Goal: Task Accomplishment & Management: Use online tool/utility

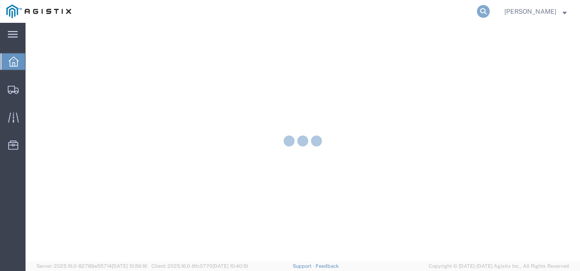
click at [489, 8] on icon at bounding box center [483, 11] width 13 height 13
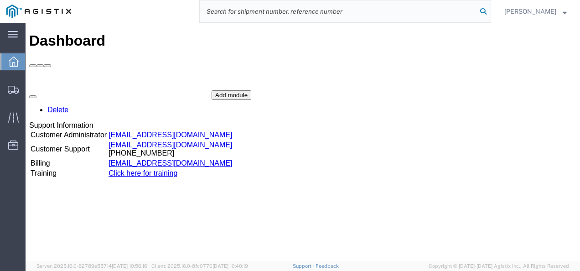
paste input "56458765"
type input "56458765"
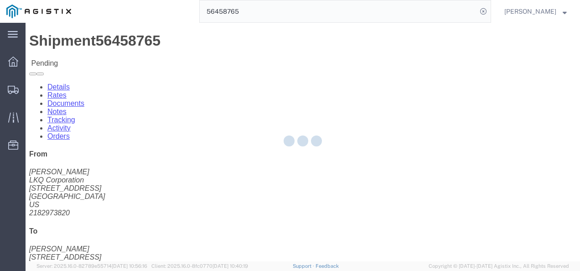
click at [259, 191] on div at bounding box center [303, 142] width 555 height 239
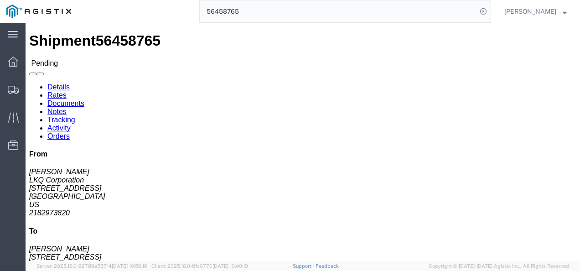
click div "Ship From LKQ Corporation ([PERSON_NAME]) 3118 [STREET_ADDRESS] 2182973820 [EMA…"
click link "Rates"
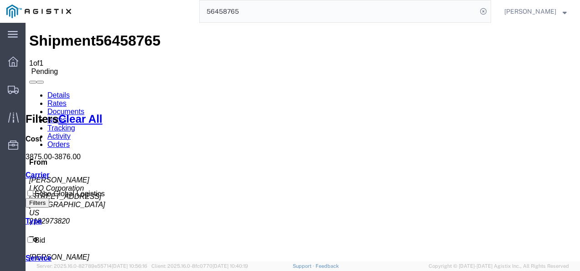
click at [67, 99] on link "Rates" at bounding box center [56, 103] width 19 height 8
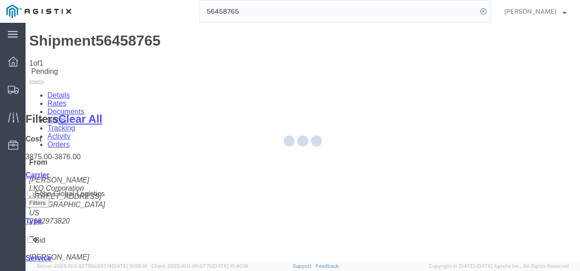
click at [64, 54] on div at bounding box center [303, 142] width 555 height 239
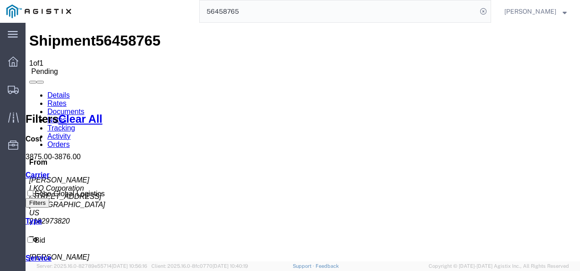
click at [47, 91] on link "Details" at bounding box center [58, 95] width 22 height 8
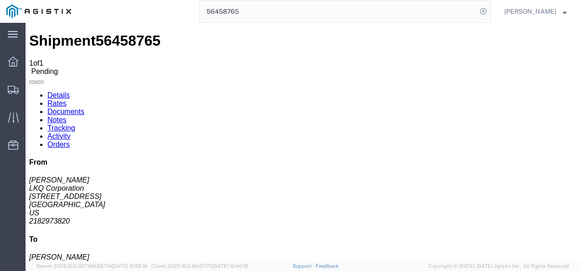
click h4 "Routing & Vehicle Information"
click button "Enter / Modify Bid"
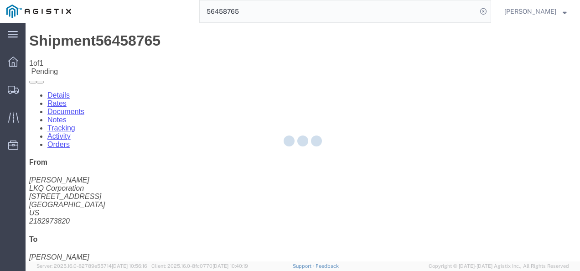
select select "4622"
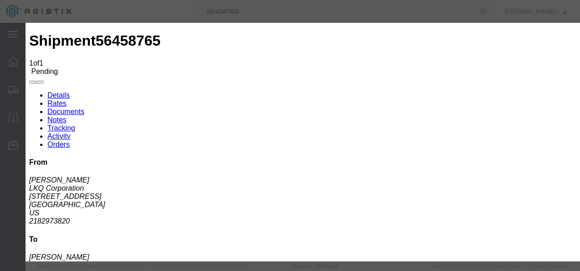
click div "Previous Bids Click a bid below to modify it or add a new bid in the form below…"
click link "ks_ga - Echo Global Logistics - TL Standard 3 - 5 Day"
drag, startPoint x: 467, startPoint y: 46, endPoint x: 295, endPoint y: 37, distance: 172.7
click div "Mode Select Air Less than Truckload Multi-Leg Ocean Freight Rail Small Parcel T…"
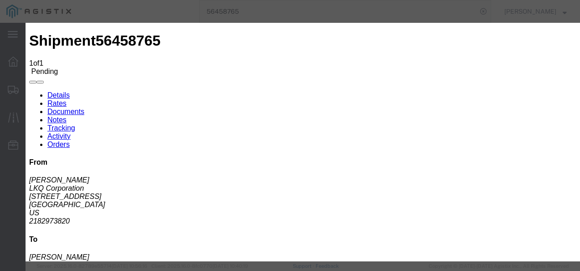
type input "1800"
click button "Submit"
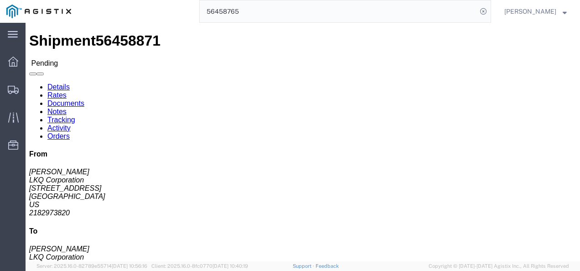
click div "Ship From LKQ Corporation ([PERSON_NAME]) 3118 [STREET_ADDRESS] 2182973820 [EMA…"
click button "Enter / Modify Bid"
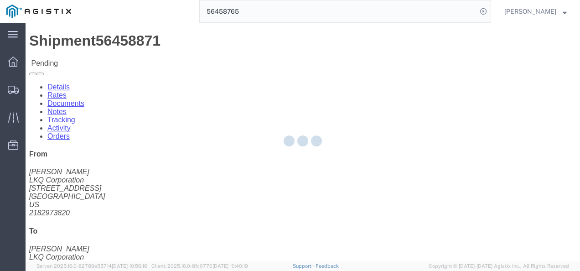
select select "4622"
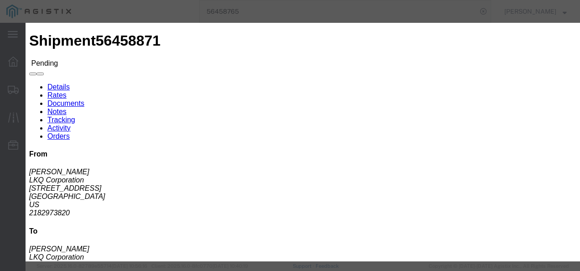
click link "ks_ga - Echo Global Logistics - TL Standard 3 - 5 Day"
drag, startPoint x: 429, startPoint y: 94, endPoint x: 298, endPoint y: 99, distance: 132.0
click div "Select 2 Day Service 3 Axle Winch Truck 3 to 5 Day Service 96L Domestic Flat Ra…"
type input "3025"
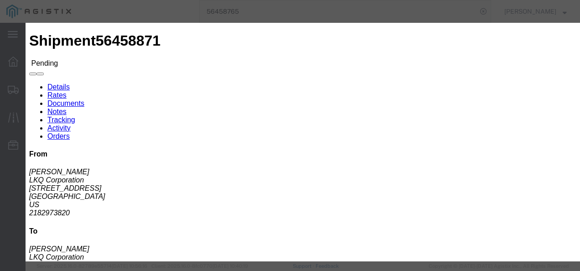
click button "Submit"
